Goal: Task Accomplishment & Management: Manage account settings

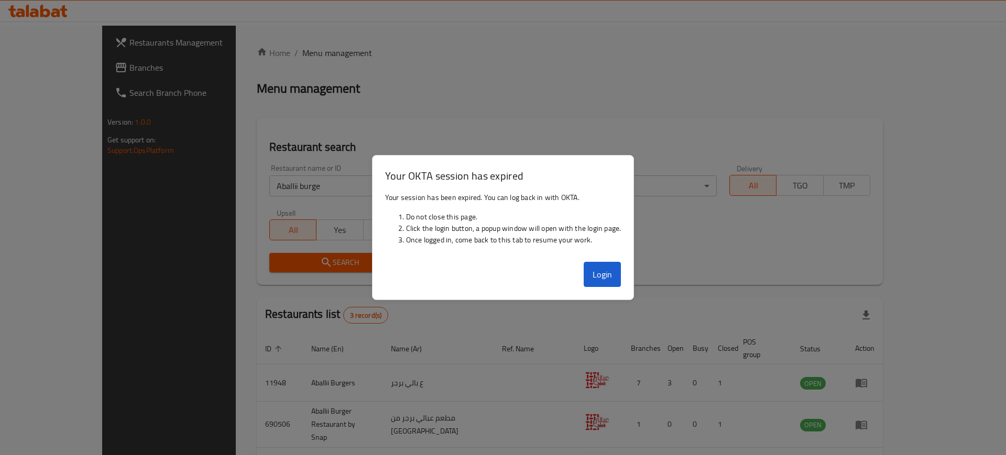
click at [620, 268] on button "Login" at bounding box center [603, 274] width 38 height 25
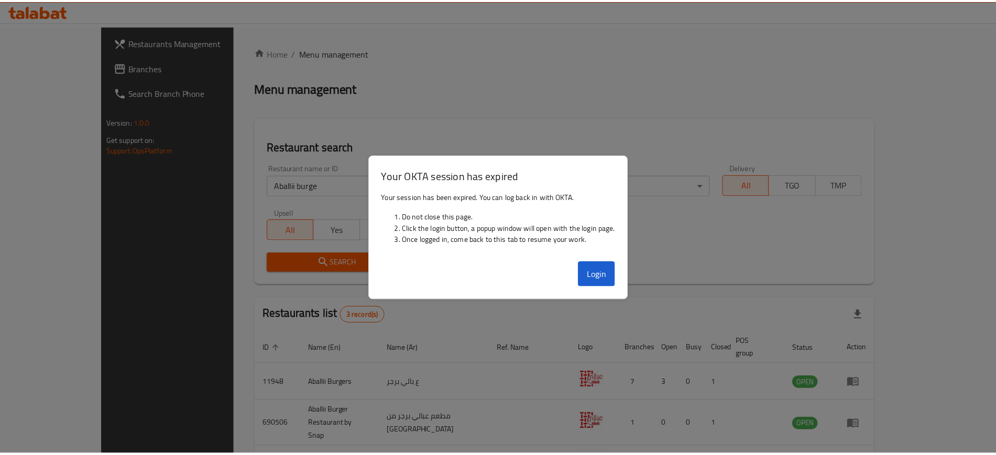
scroll to position [66, 0]
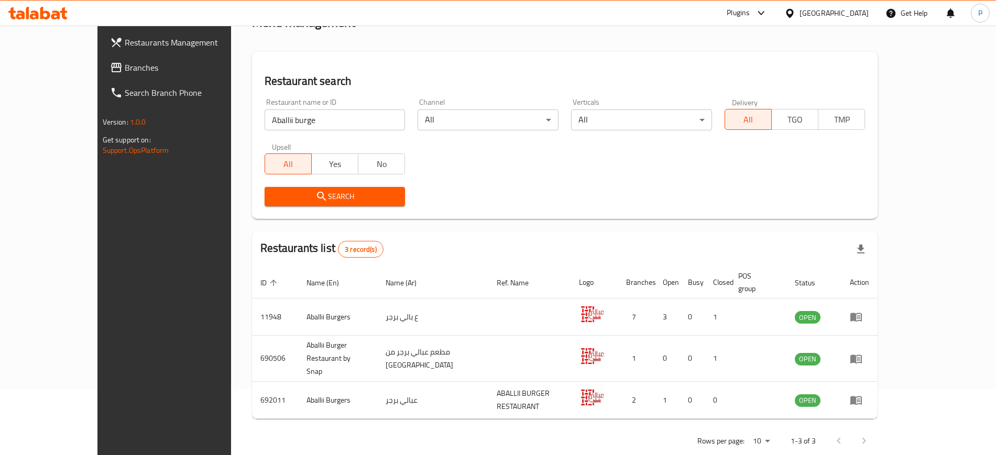
click at [316, 120] on input "Aballii burge" at bounding box center [335, 120] width 141 height 21
paste input "CG Caf"
click button "Search" at bounding box center [335, 196] width 141 height 19
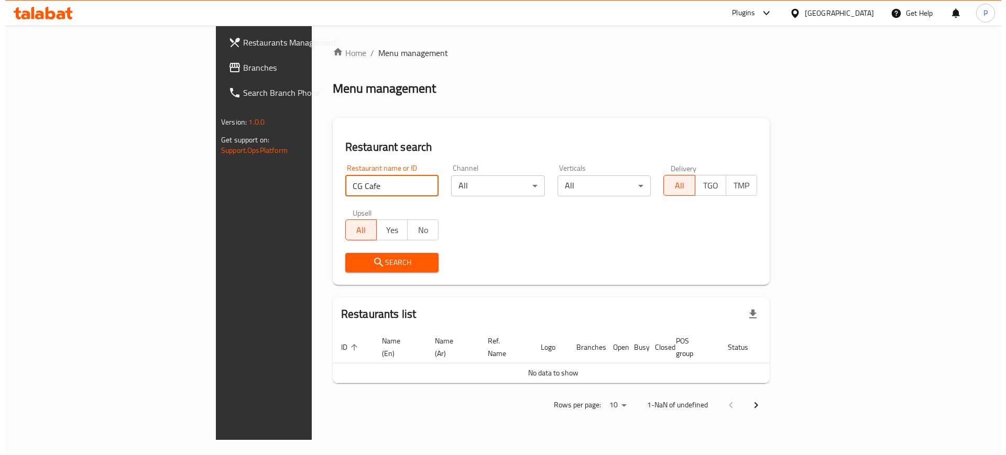
scroll to position [0, 0]
click at [345, 191] on input "CG Cafe" at bounding box center [392, 186] width 94 height 21
paste input "755433"
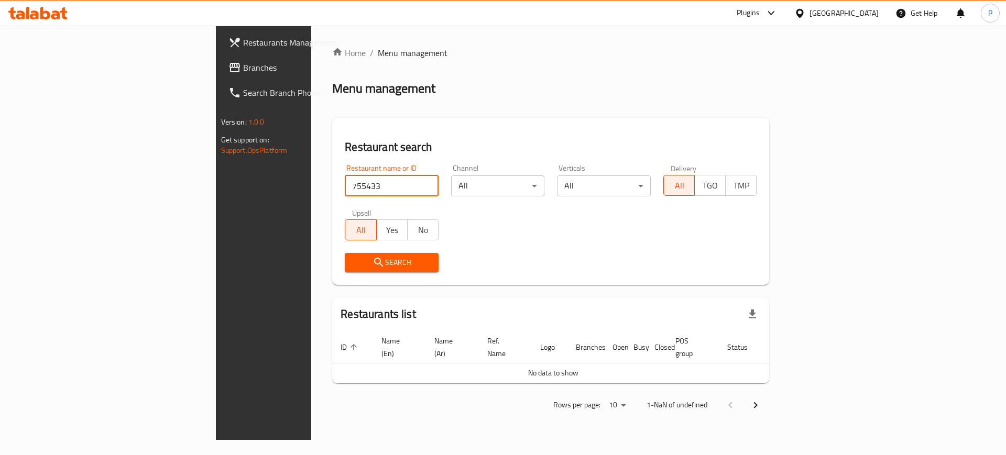
type input "755433"
click button "Search" at bounding box center [392, 262] width 94 height 19
click at [229, 69] on icon at bounding box center [234, 67] width 10 height 9
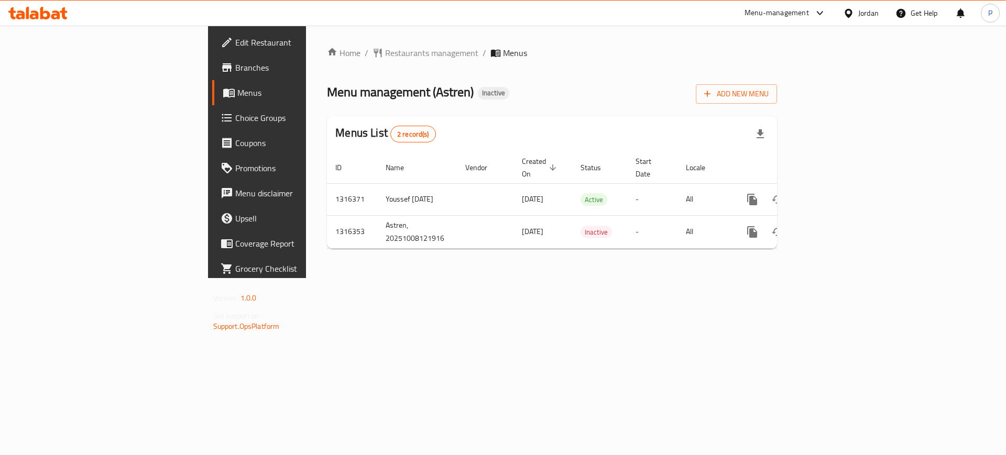
drag, startPoint x: 341, startPoint y: 325, endPoint x: 540, endPoint y: 254, distance: 210.8
click at [341, 278] on div "Home / Restaurants management / Menus Menu management ( Astren ) Inactive Add N…" at bounding box center [552, 152] width 492 height 253
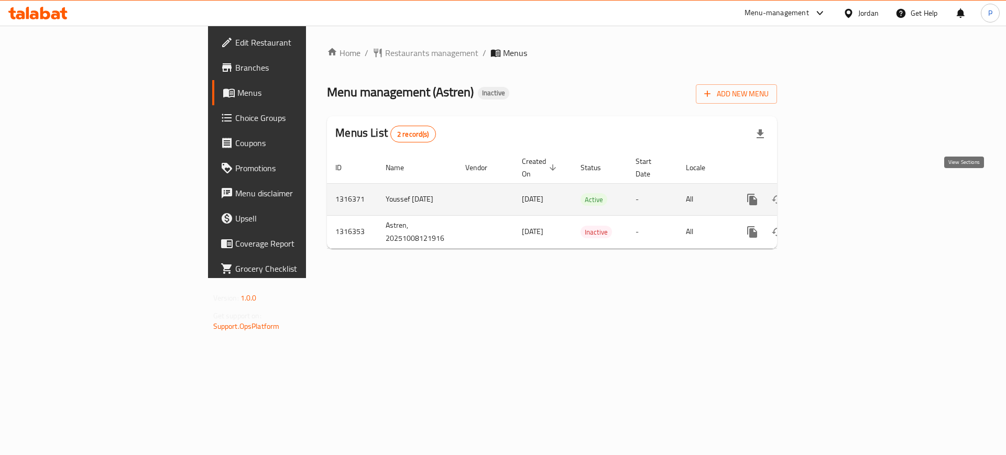
click at [833, 195] on icon "enhanced table" at bounding box center [827, 199] width 9 height 9
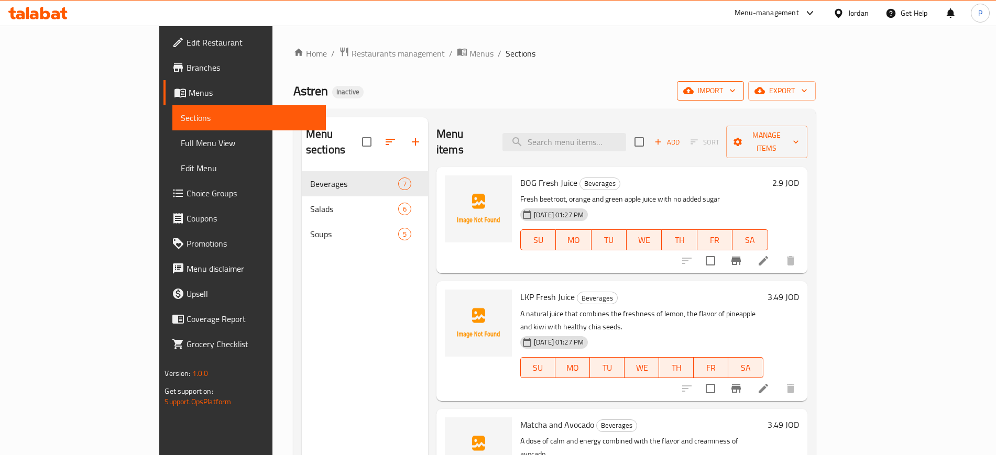
click at [694, 86] on icon "button" at bounding box center [688, 90] width 10 height 10
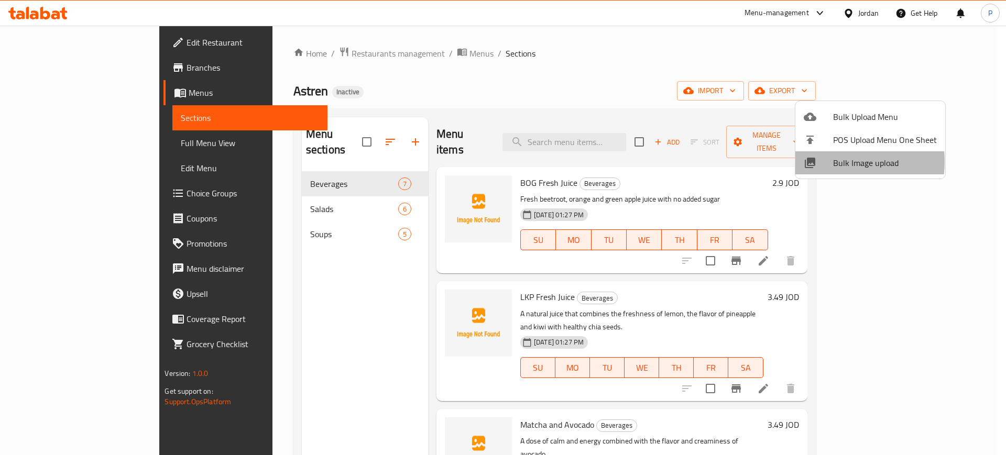
click at [829, 162] on div at bounding box center [818, 163] width 29 height 13
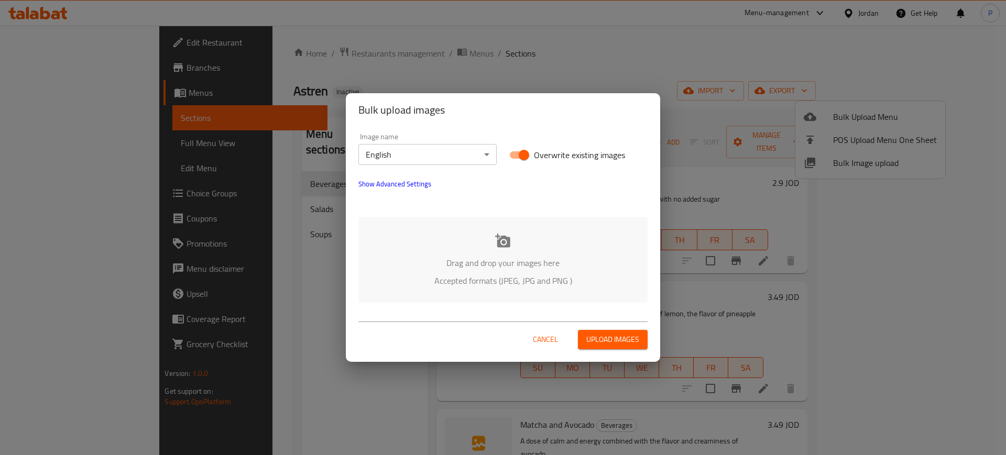
click at [530, 276] on p "Accepted formats (JPEG, JPG and PNG )" at bounding box center [503, 281] width 258 height 13
click at [401, 151] on body "​ Menu-management Jordan Get Help P Edit Restaurant Branches Menus Sections Ful…" at bounding box center [503, 241] width 1006 height 430
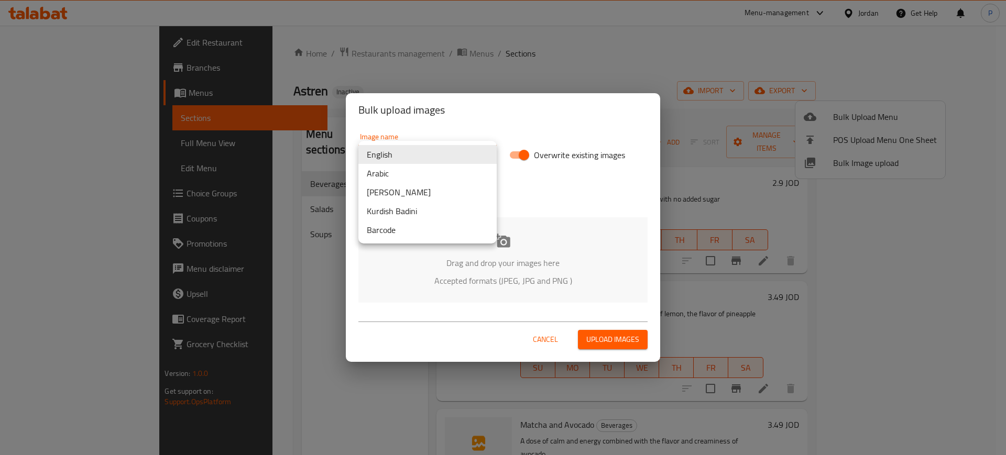
click at [395, 176] on li "Arabic" at bounding box center [427, 173] width 138 height 19
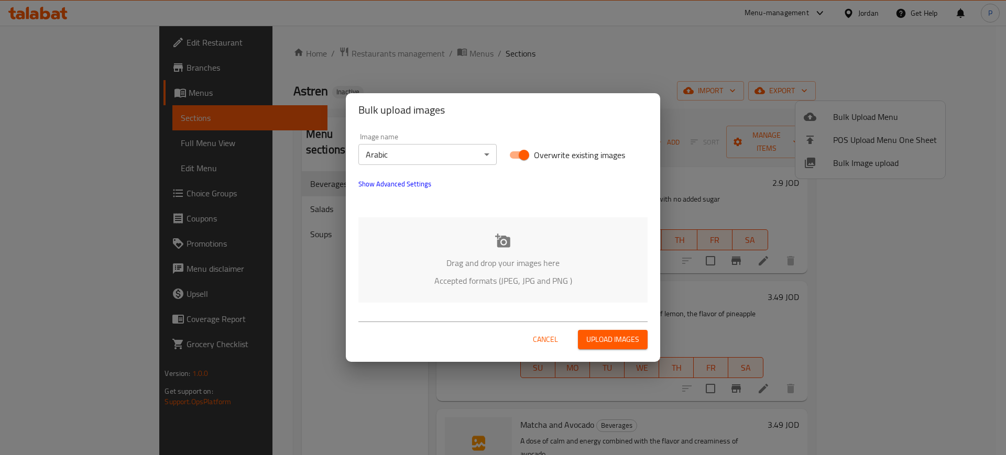
click at [501, 245] on icon at bounding box center [502, 241] width 15 height 14
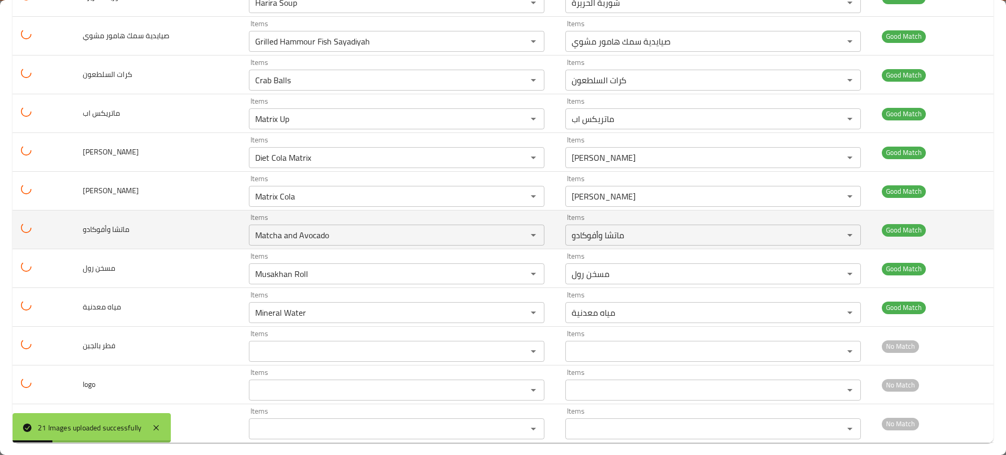
scroll to position [540, 0]
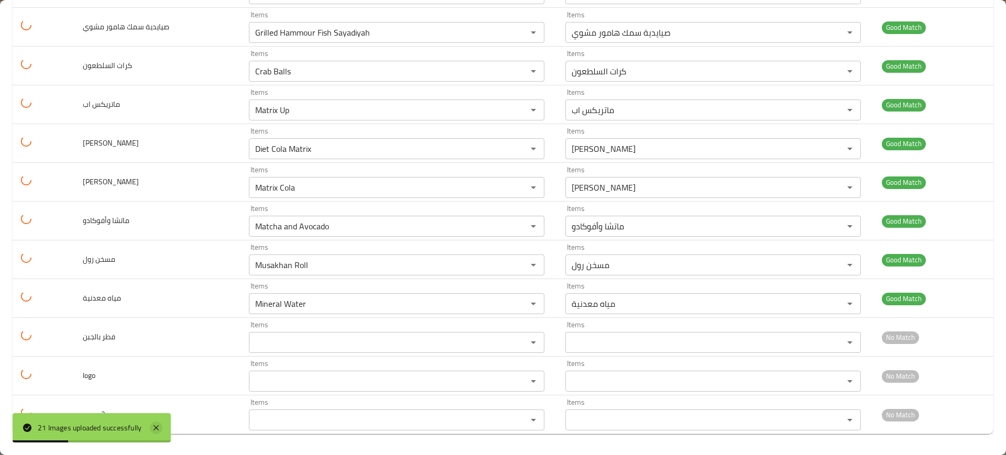
click at [162, 424] on icon at bounding box center [156, 428] width 13 height 13
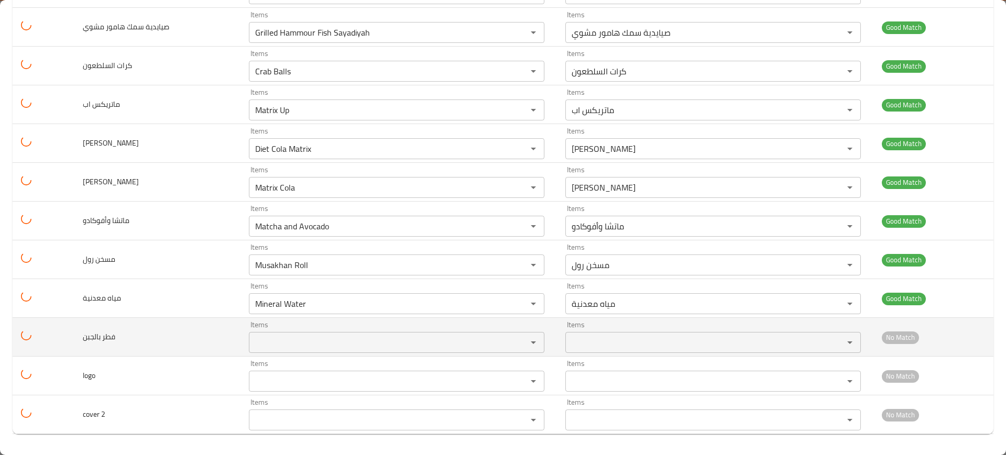
click at [293, 345] on بالجبن "Items" at bounding box center [381, 342] width 258 height 15
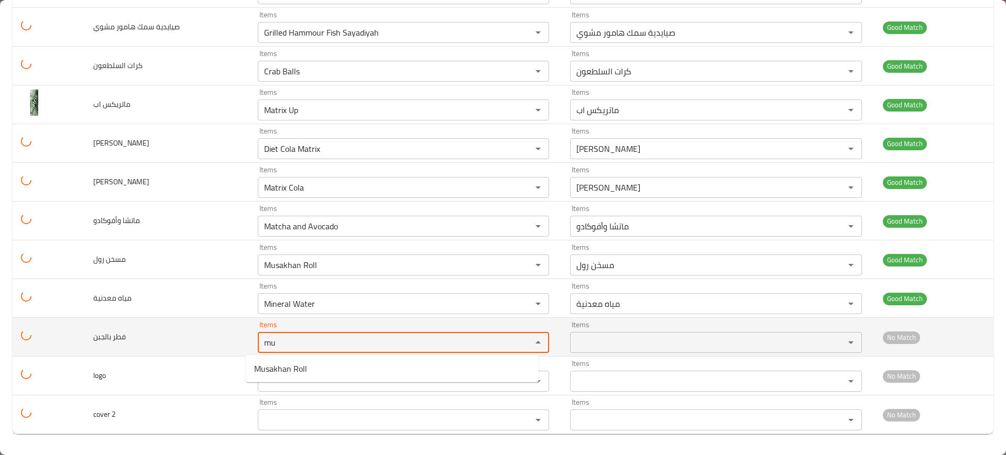
type بالجبن "mu"
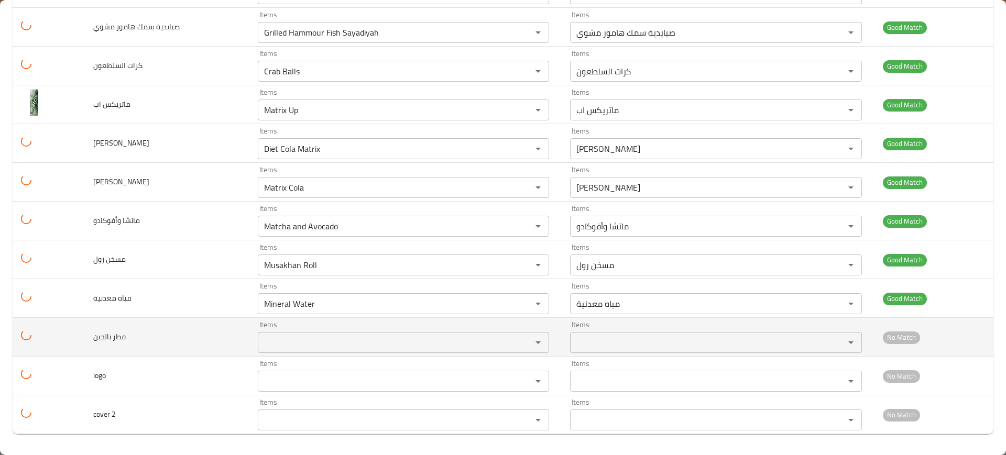
click at [202, 338] on td "فطر بالجبن" at bounding box center [167, 337] width 165 height 39
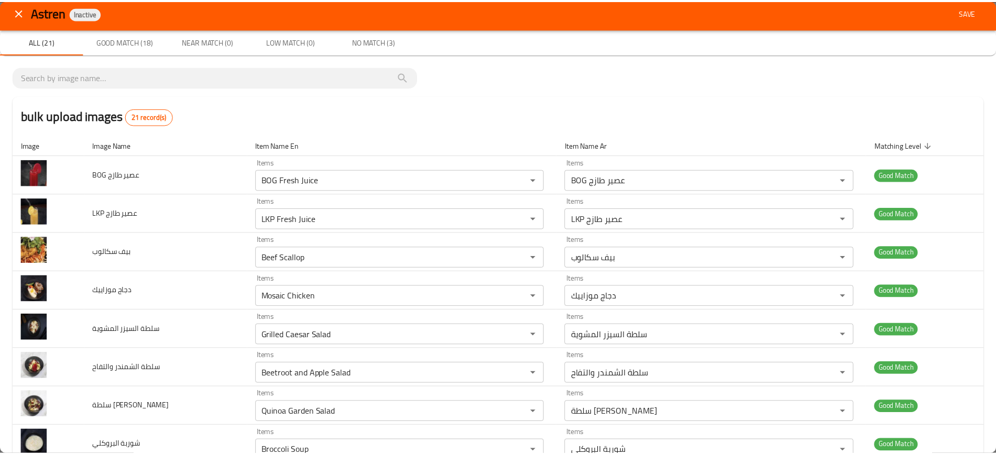
scroll to position [0, 0]
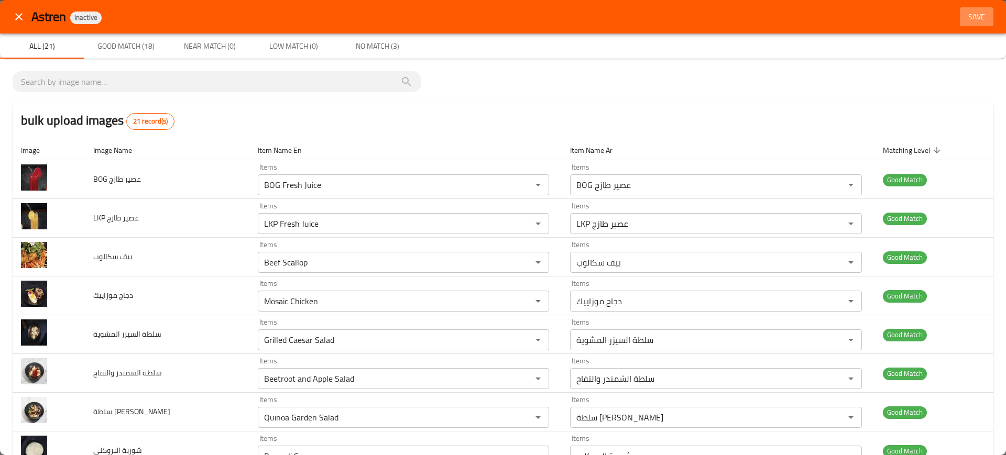
click at [964, 18] on span "Save" at bounding box center [976, 16] width 25 height 13
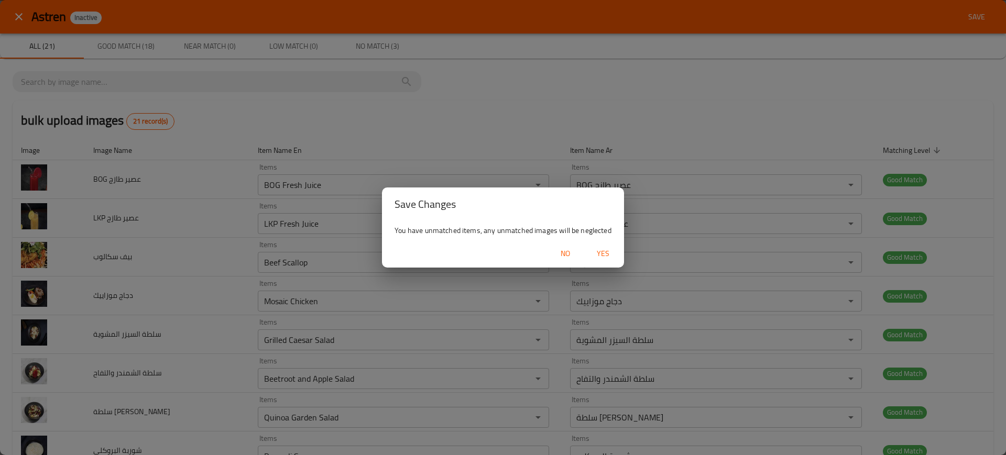
click at [591, 248] on span "Yes" at bounding box center [603, 253] width 25 height 13
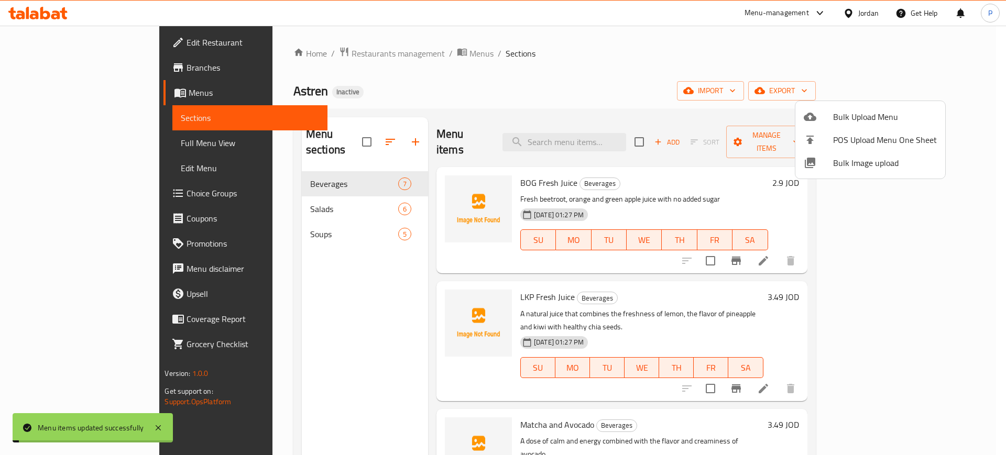
click at [289, 173] on div at bounding box center [503, 227] width 1006 height 455
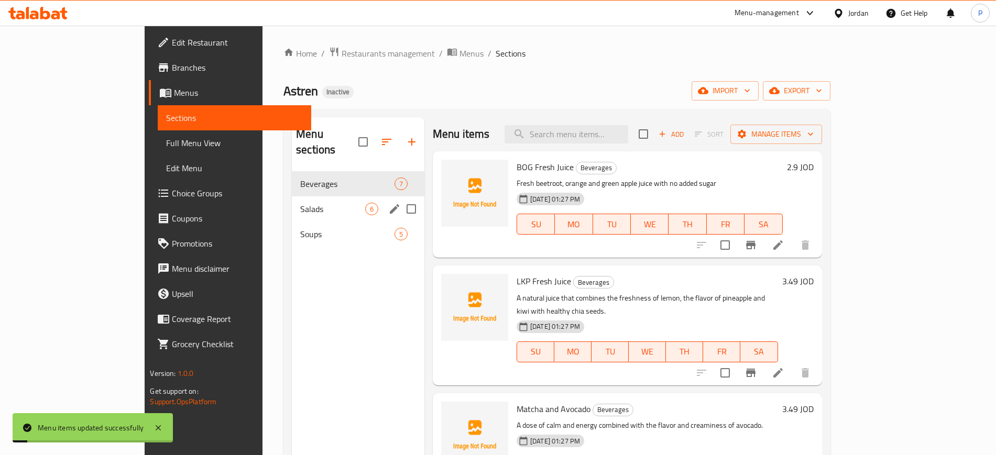
click at [300, 196] on div "Salads 6" at bounding box center [358, 208] width 133 height 25
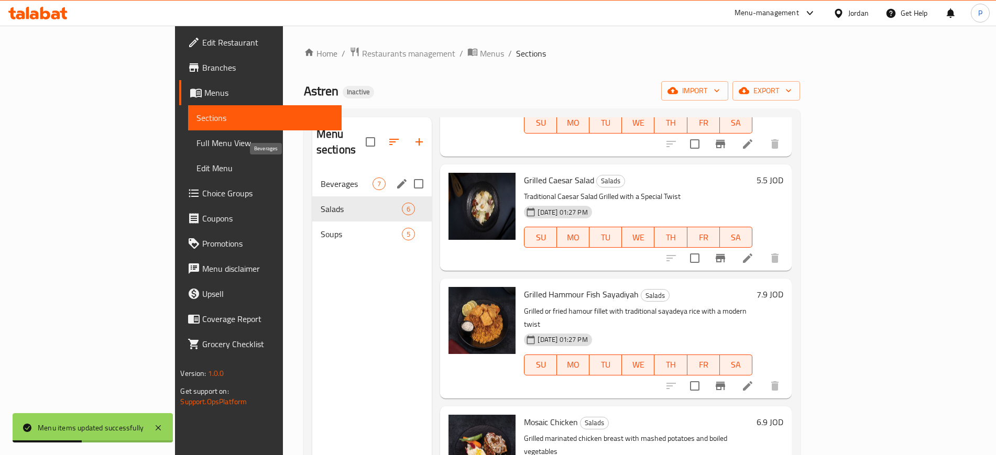
click at [321, 178] on span "Beverages" at bounding box center [347, 184] width 52 height 13
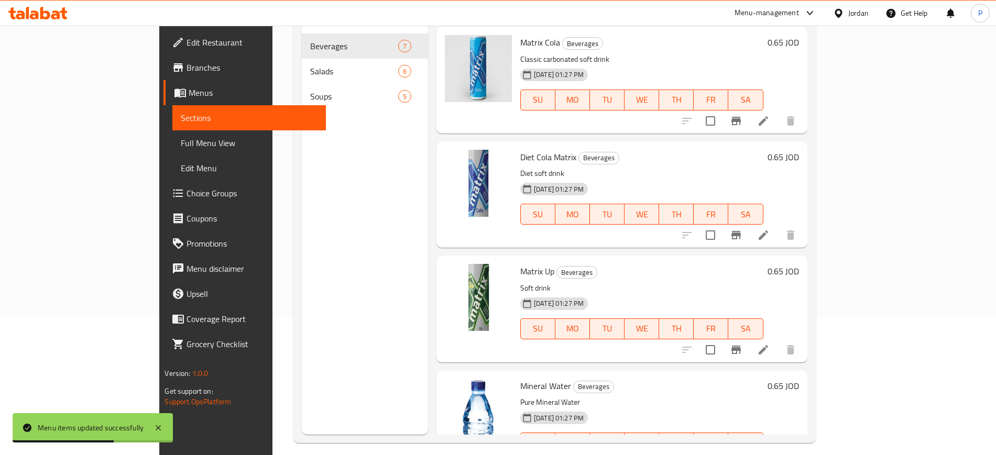
scroll to position [147, 0]
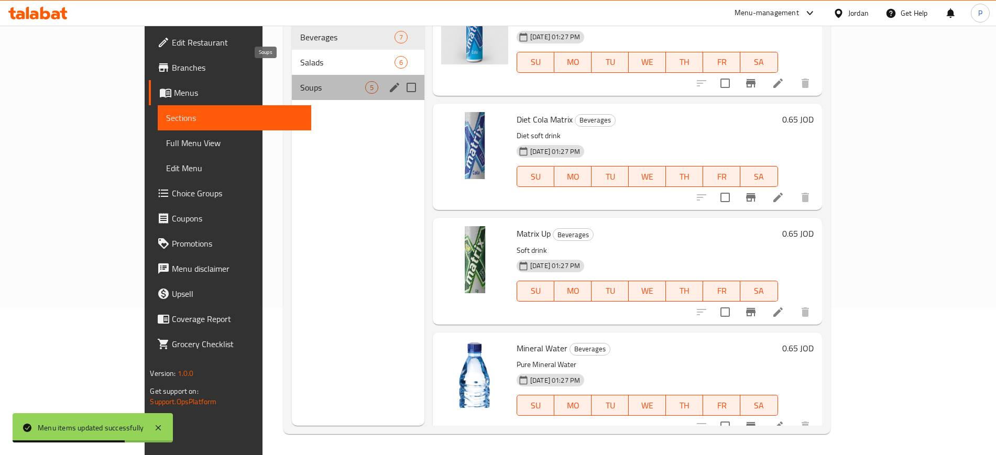
click at [300, 81] on span "Soups" at bounding box center [332, 87] width 65 height 13
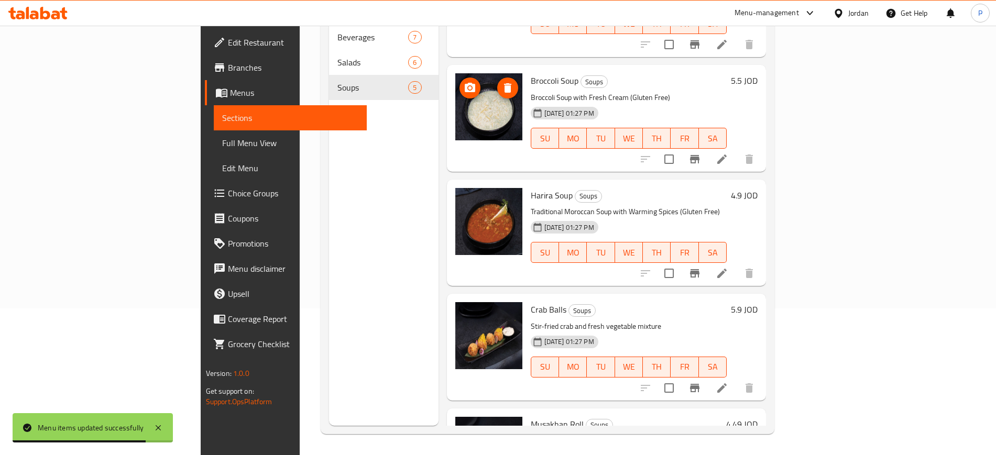
scroll to position [143, 0]
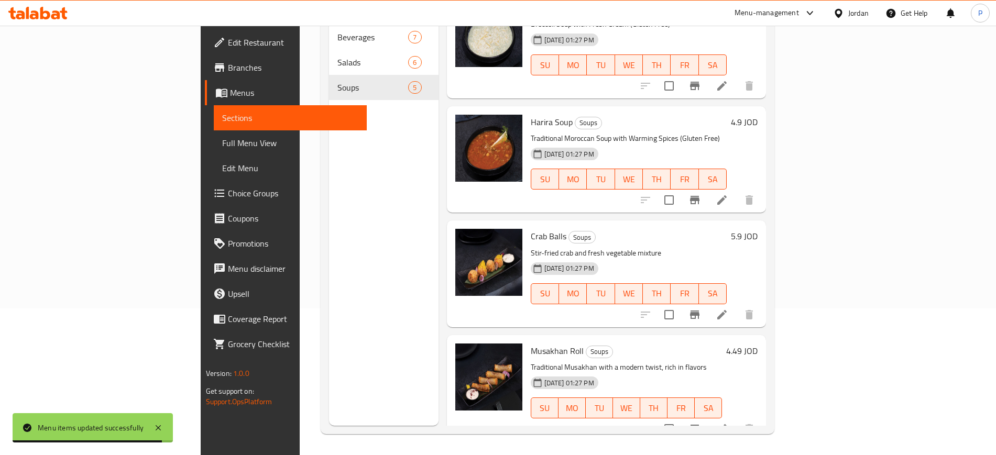
click at [222, 139] on span "Full Menu View" at bounding box center [290, 143] width 136 height 13
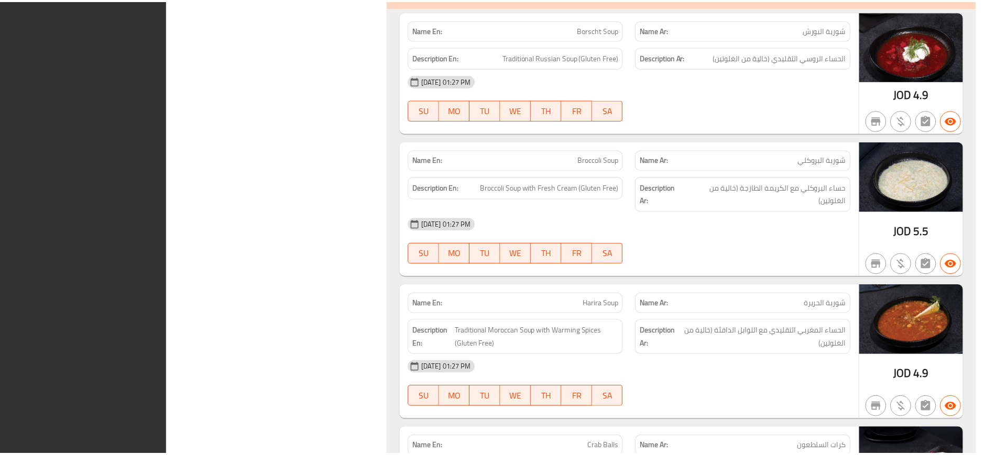
scroll to position [2381, 0]
